Goal: Task Accomplishment & Management: Use online tool/utility

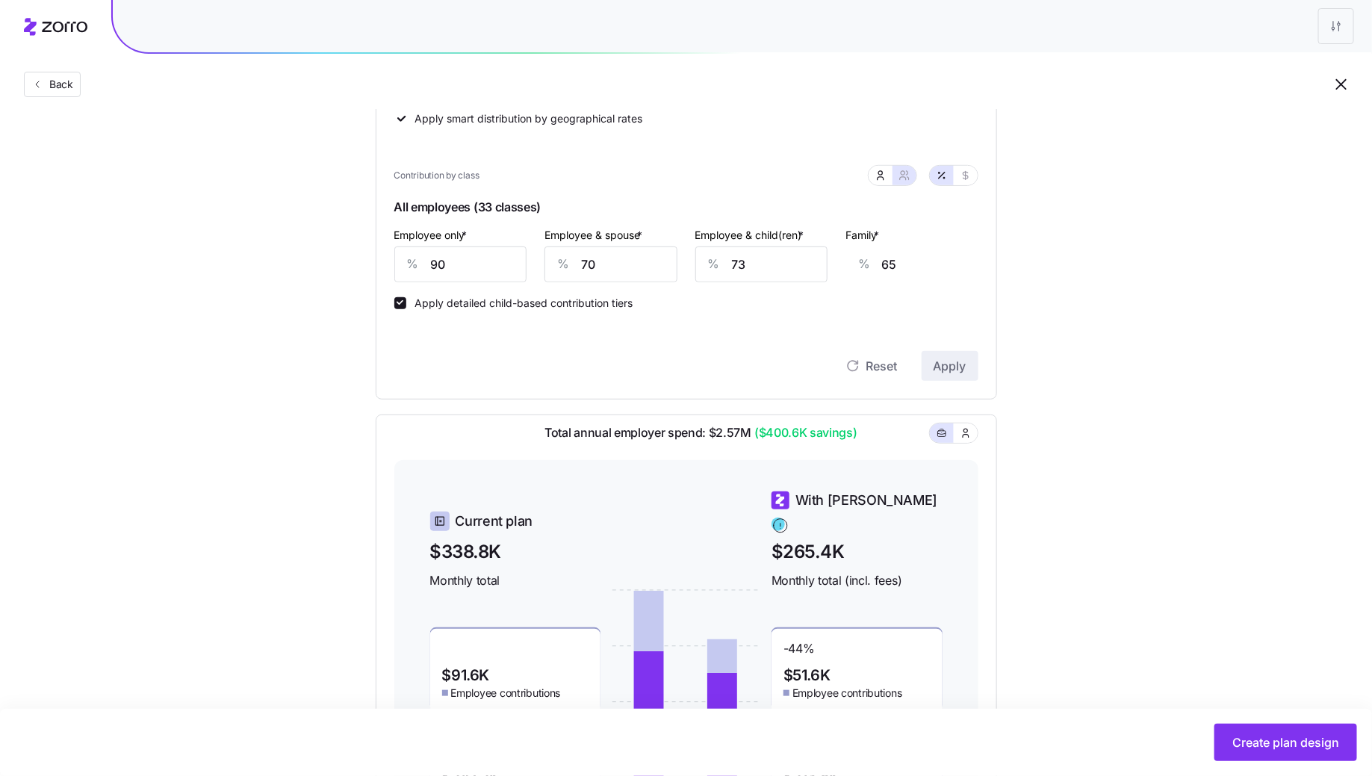
scroll to position [470, 0]
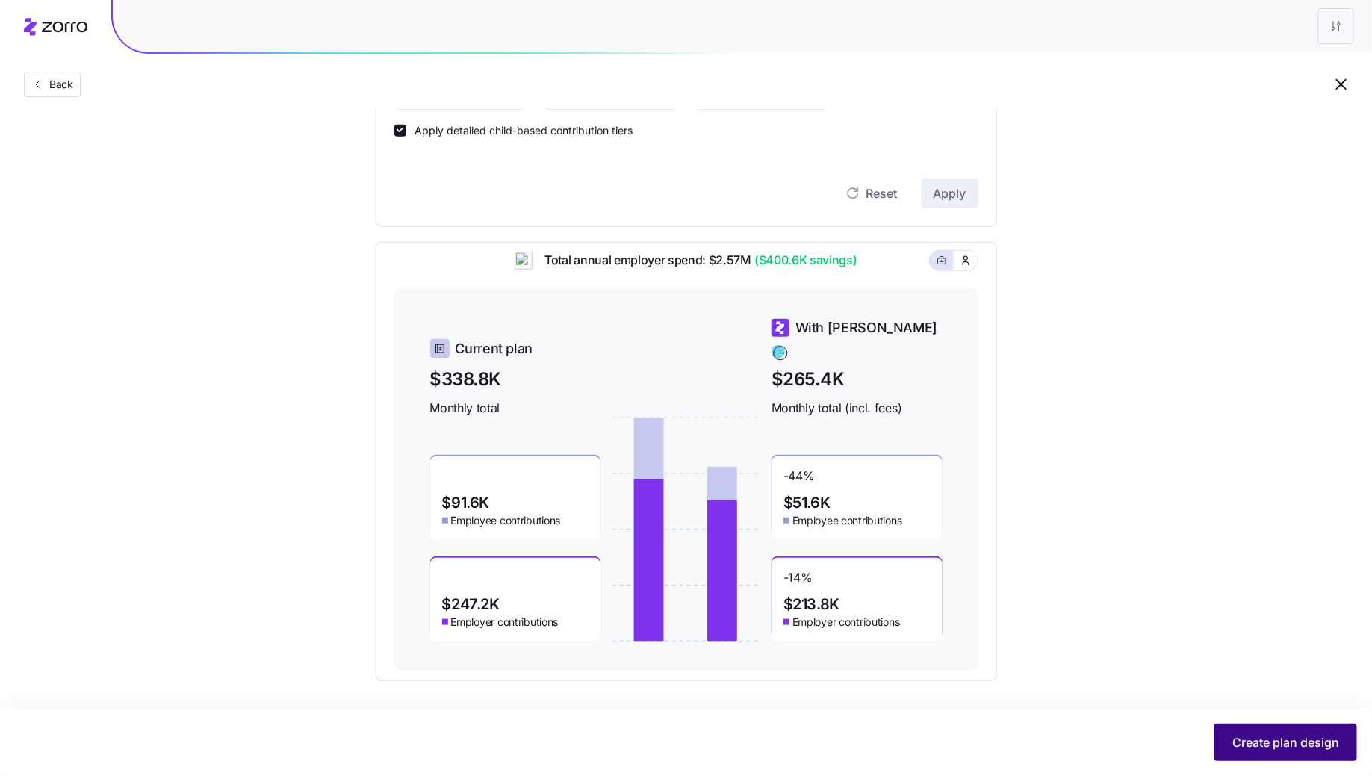
click at [1254, 730] on button "Create plan design" at bounding box center [1286, 742] width 143 height 37
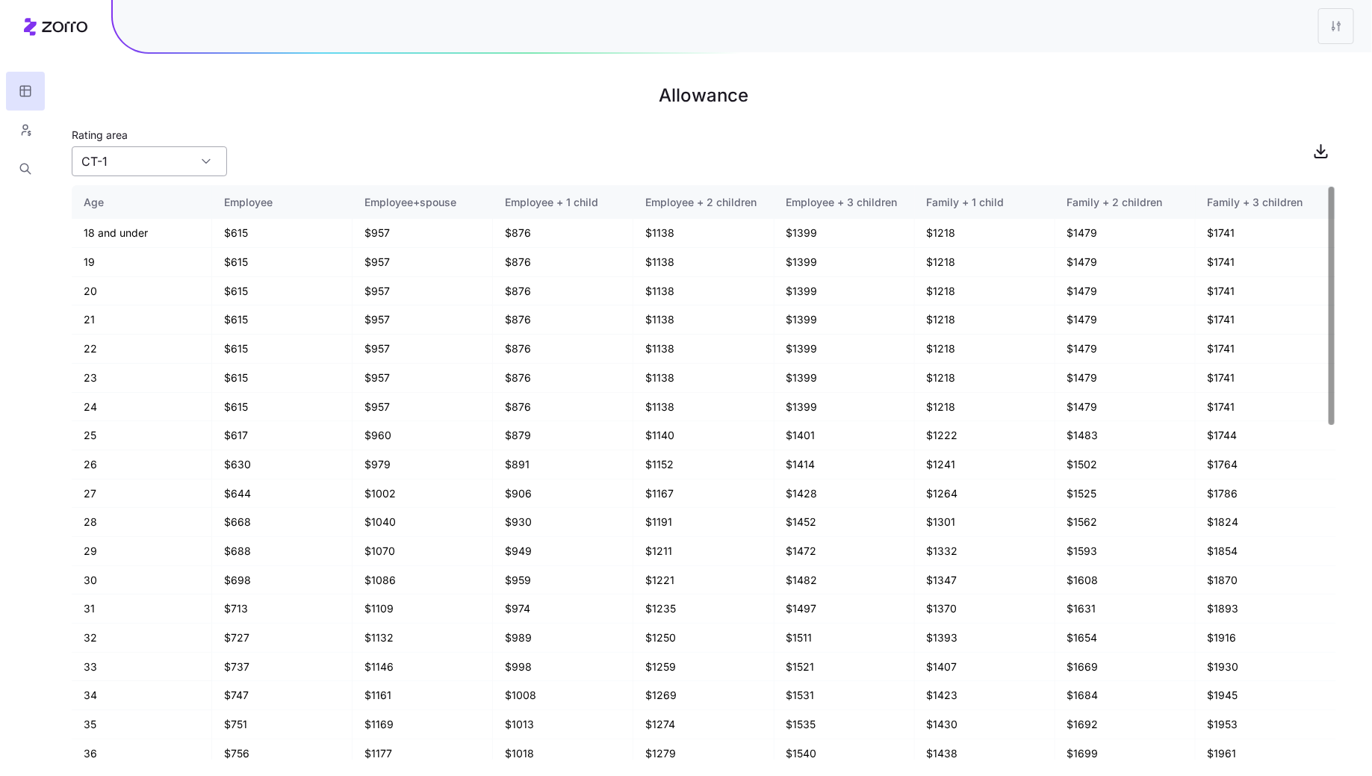
click at [183, 165] on input "CT-1" at bounding box center [149, 161] width 155 height 30
click at [165, 199] on div "CT-1" at bounding box center [149, 202] width 143 height 28
click at [1328, 143] on icon "button" at bounding box center [1322, 151] width 18 height 18
click at [182, 165] on input "CT-1" at bounding box center [149, 161] width 155 height 30
click at [134, 234] on div "VA-10" at bounding box center [149, 231] width 143 height 28
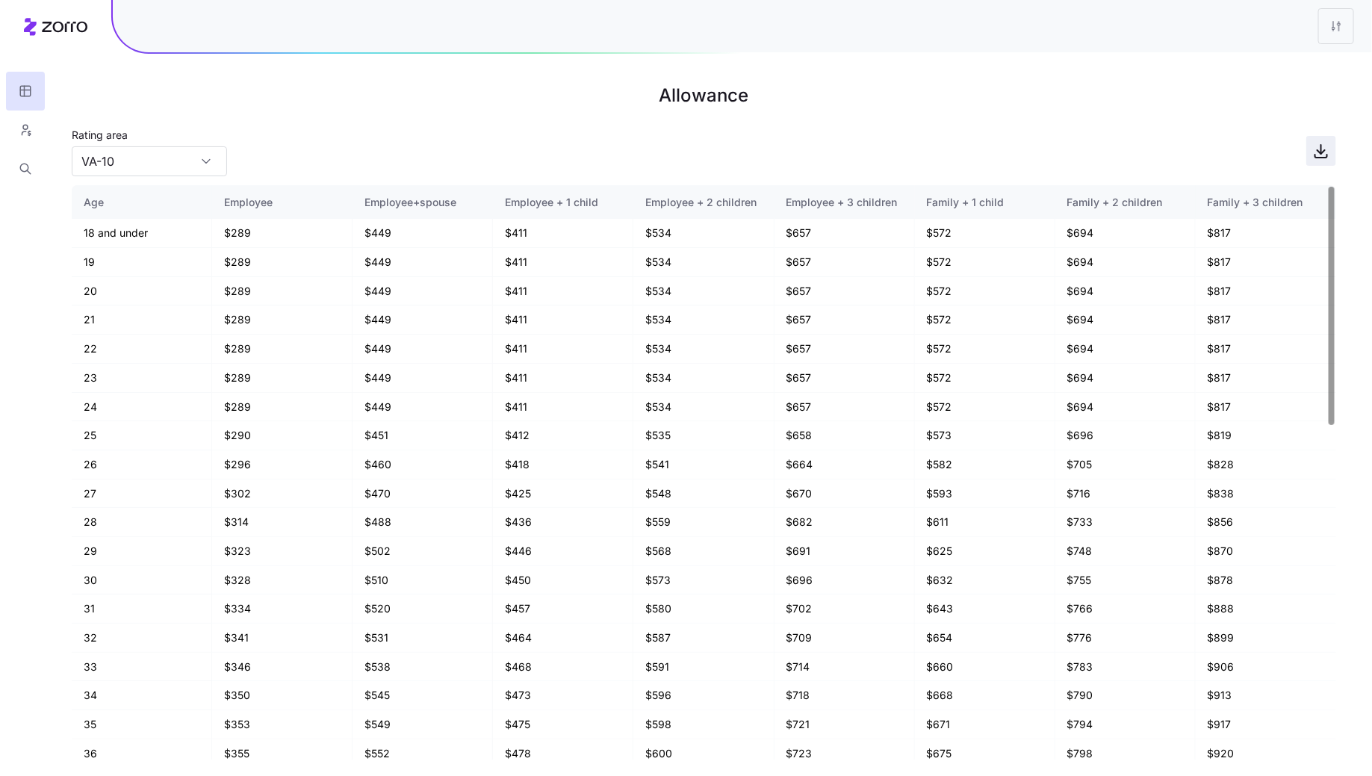
click at [1316, 162] on span "button" at bounding box center [1321, 151] width 28 height 28
click at [158, 155] on input "VA-10" at bounding box center [149, 161] width 155 height 30
click at [127, 258] on div "IN-13" at bounding box center [149, 259] width 143 height 28
click at [1330, 148] on icon "button" at bounding box center [1322, 151] width 18 height 18
click at [147, 164] on input "IN-13" at bounding box center [149, 161] width 155 height 30
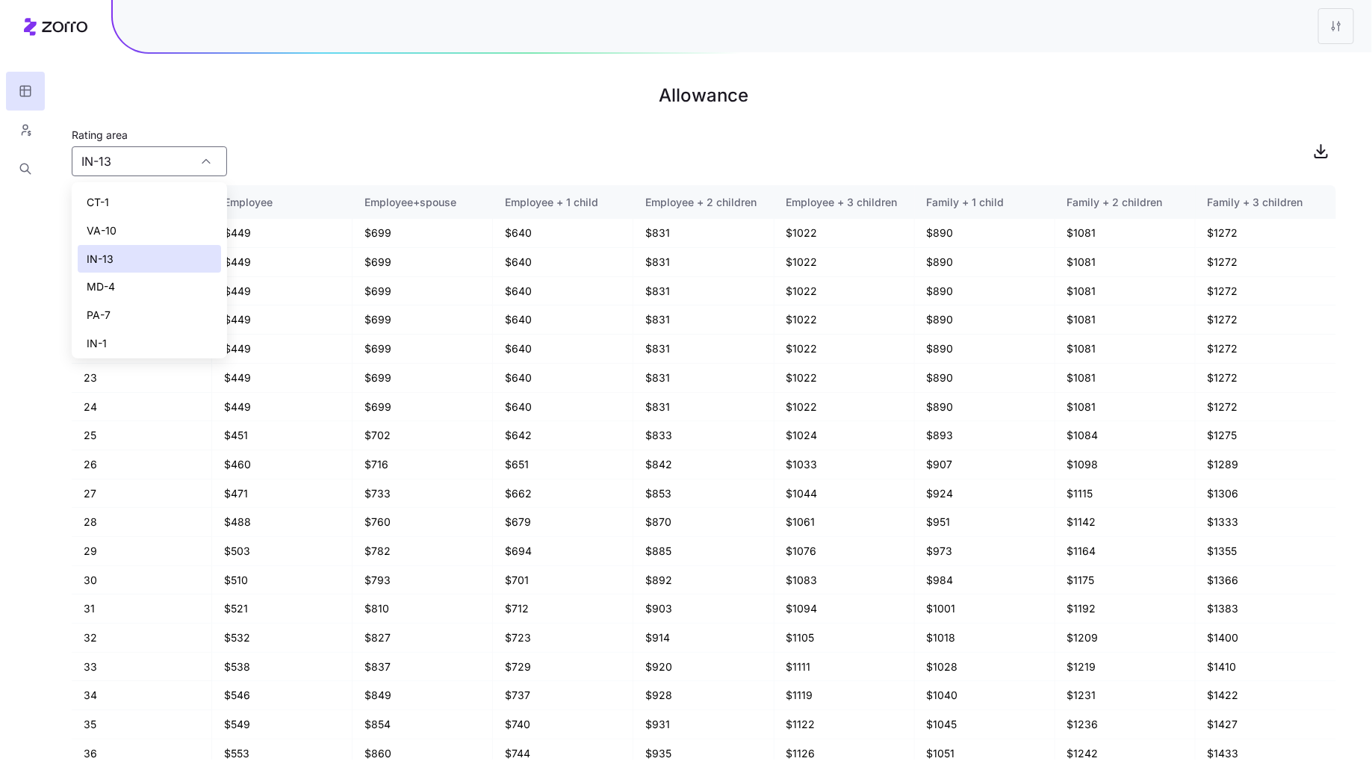
click at [121, 276] on div "MD-4" at bounding box center [149, 287] width 143 height 28
click at [1325, 155] on icon "button" at bounding box center [1322, 151] width 18 height 18
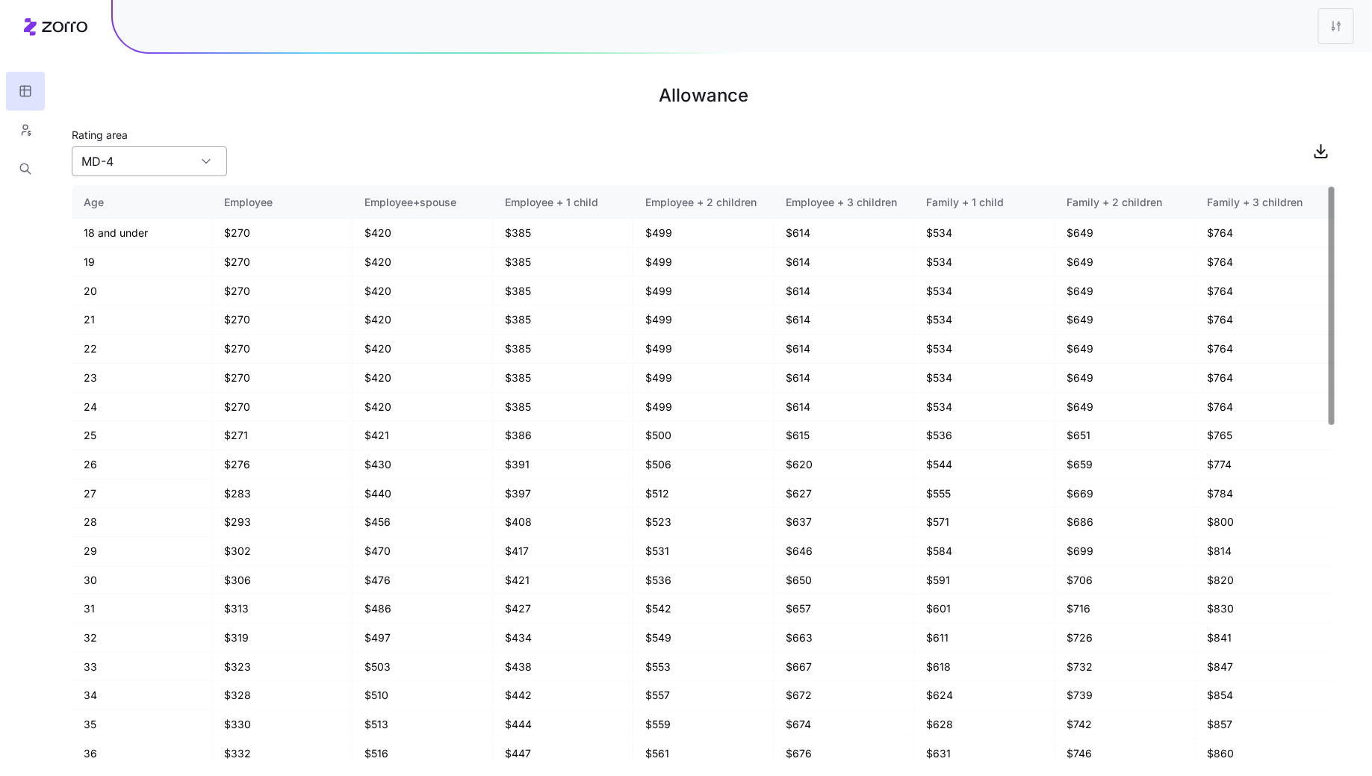
click at [170, 174] on input "MD-4" at bounding box center [149, 161] width 155 height 30
click at [114, 320] on div "PA-7" at bounding box center [149, 315] width 143 height 28
click at [1314, 154] on icon "button" at bounding box center [1322, 151] width 18 height 18
click at [164, 155] on input "PA-7" at bounding box center [149, 161] width 155 height 30
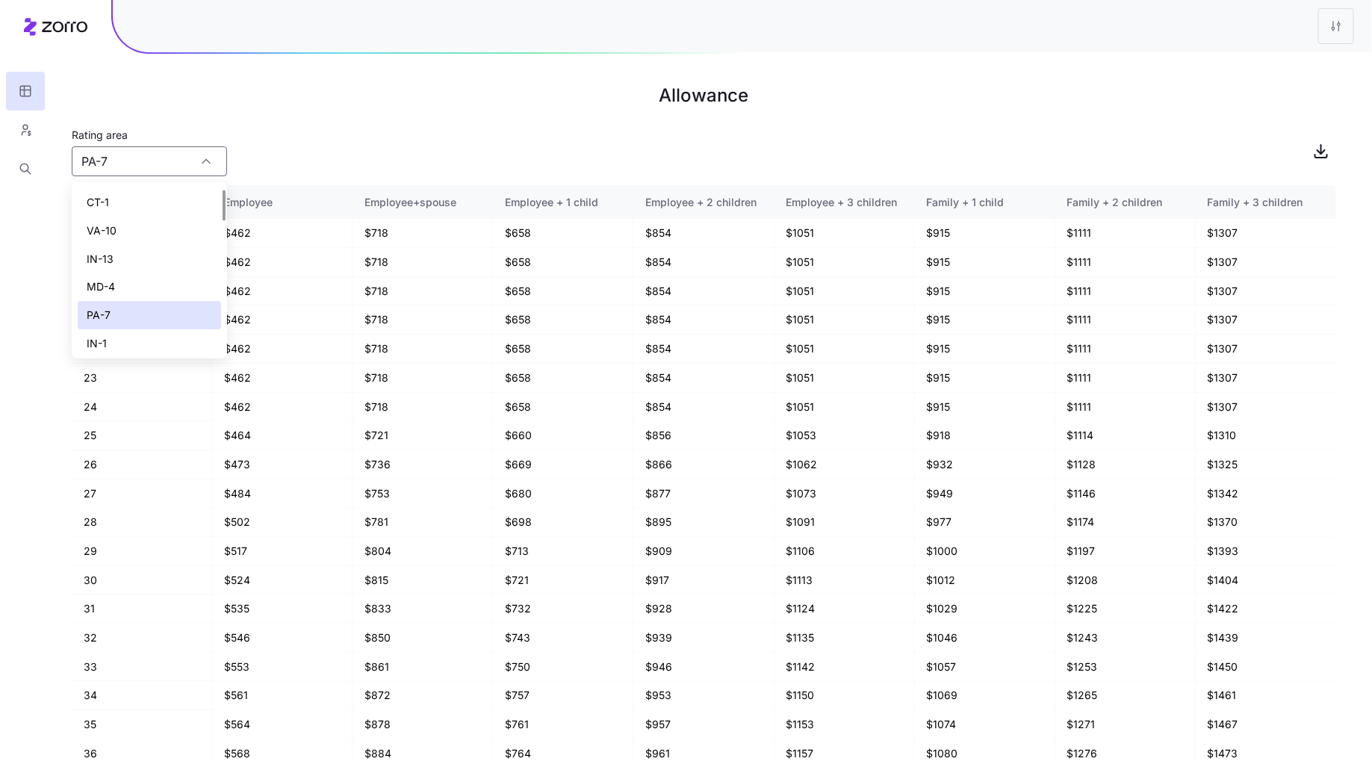
scroll to position [46, 0]
click at [143, 297] on div "IN-1" at bounding box center [149, 298] width 143 height 28
type input "IN-1"
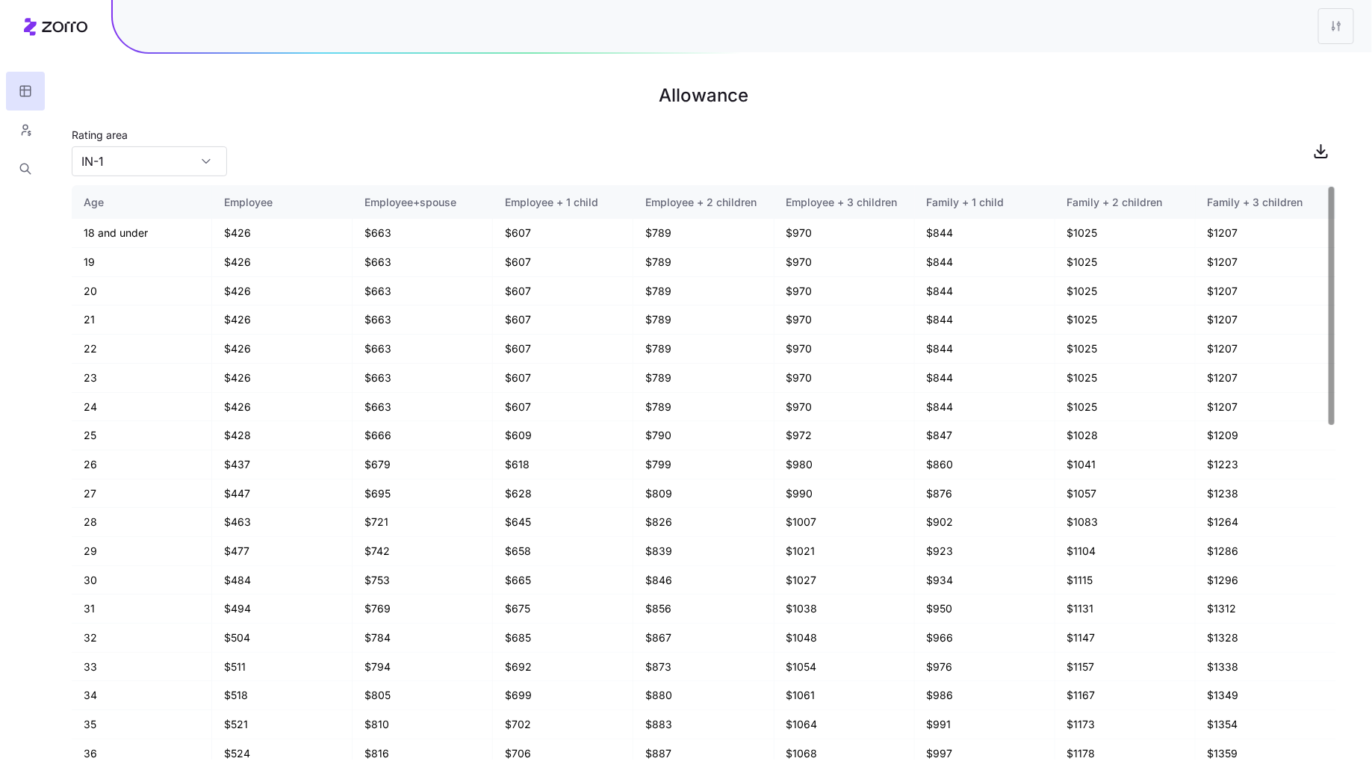
click at [143, 297] on td "20" at bounding box center [142, 291] width 140 height 29
click at [196, 161] on input "IN-1" at bounding box center [149, 161] width 155 height 30
click at [126, 303] on div "IN-1" at bounding box center [149, 298] width 143 height 28
click at [114, 297] on div "IN-1" at bounding box center [149, 298] width 143 height 28
click at [1312, 147] on span "button" at bounding box center [1321, 151] width 28 height 28
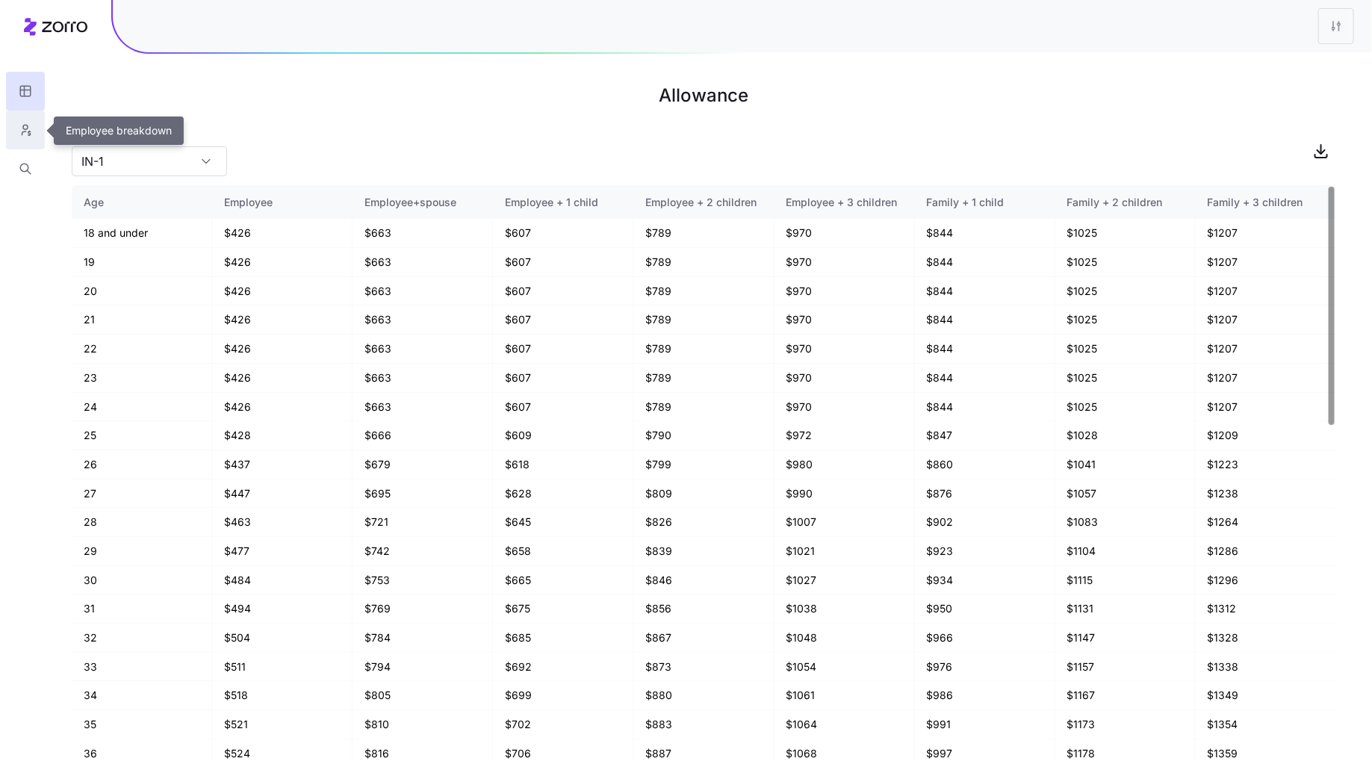
click at [19, 137] on icon "button" at bounding box center [25, 130] width 13 height 15
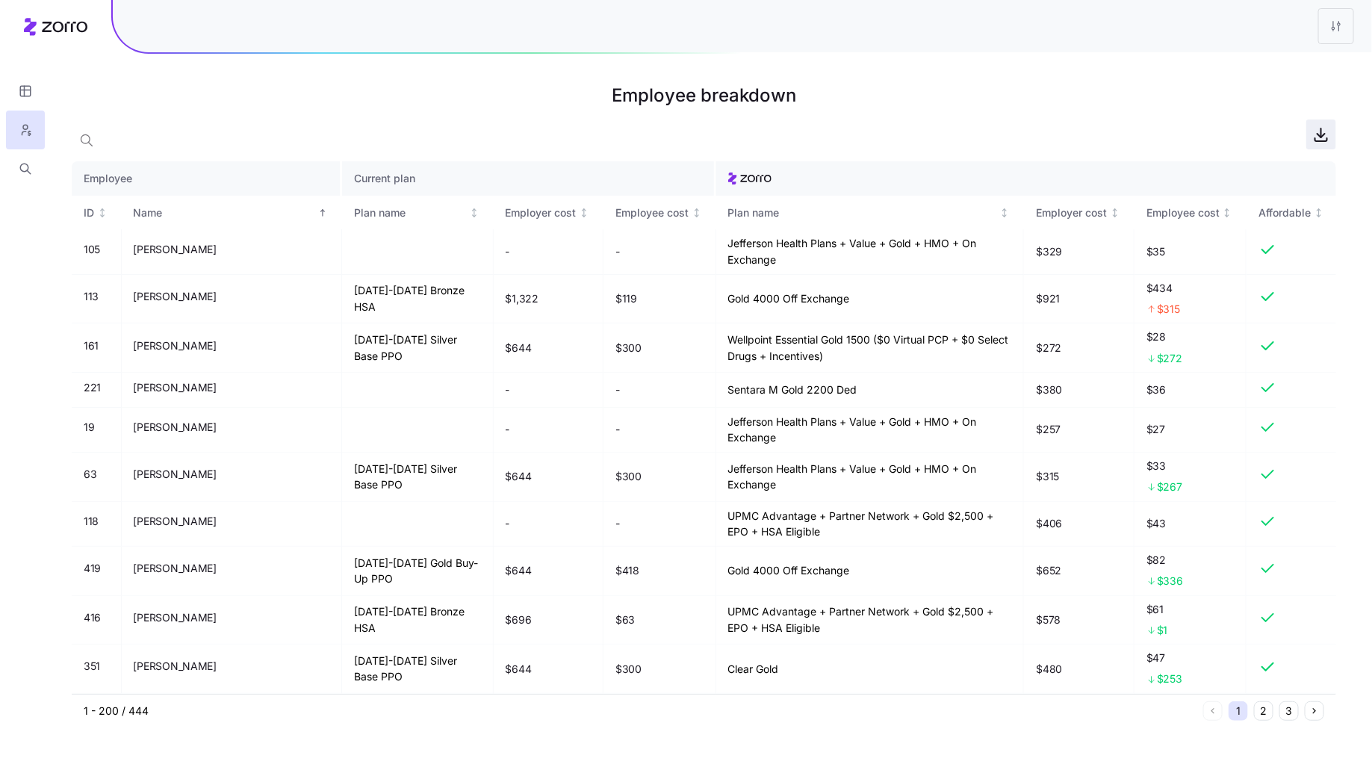
click at [1328, 137] on icon "button" at bounding box center [1322, 135] width 18 height 18
